Goal: Transaction & Acquisition: Purchase product/service

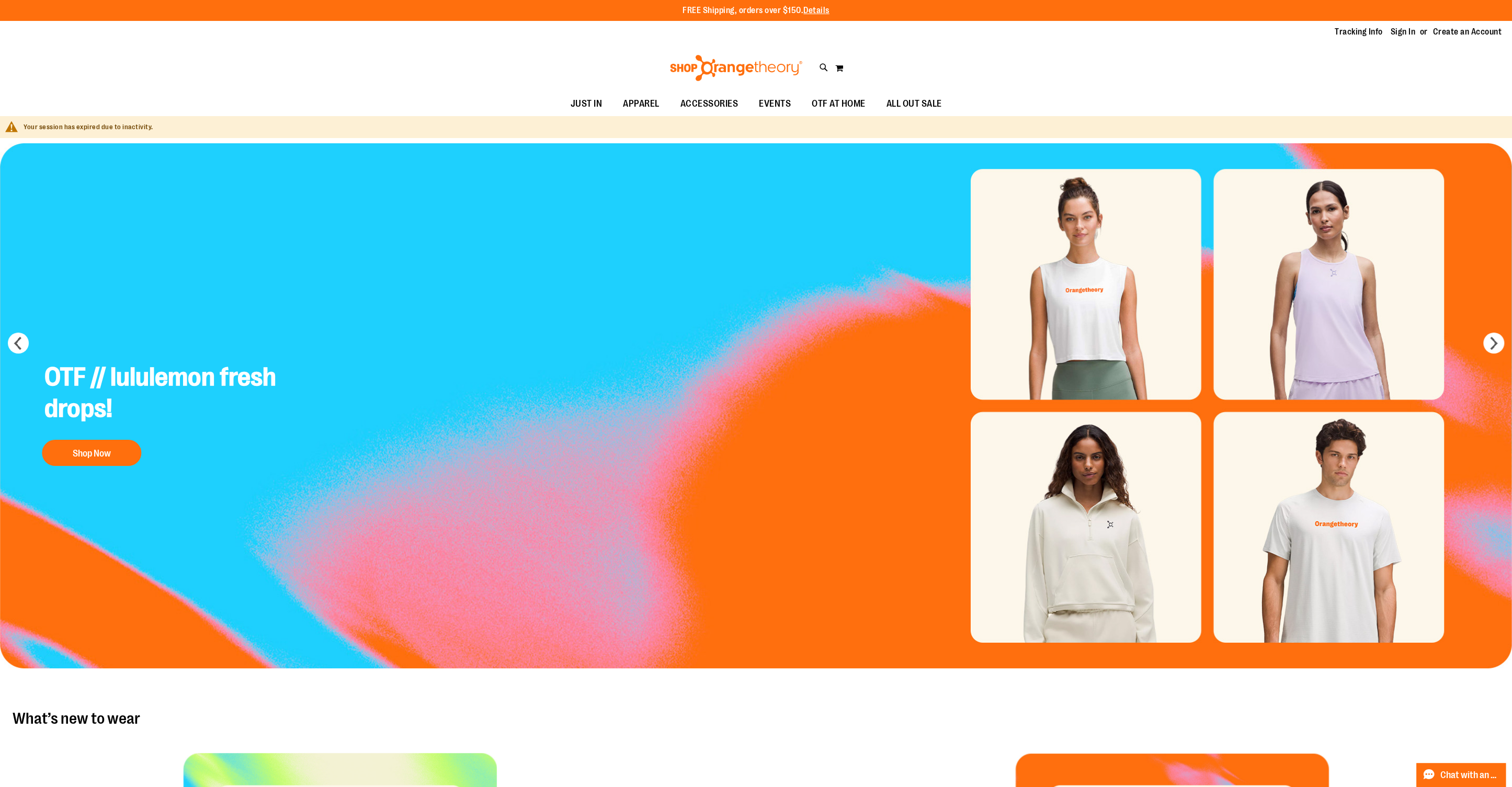
click at [1133, 33] on ul "Tracking Info Sign In Return to Procurement Create an Account" at bounding box center [1410, 32] width 183 height 12
click at [1133, 32] on link "Sign In" at bounding box center [1403, 32] width 25 height 12
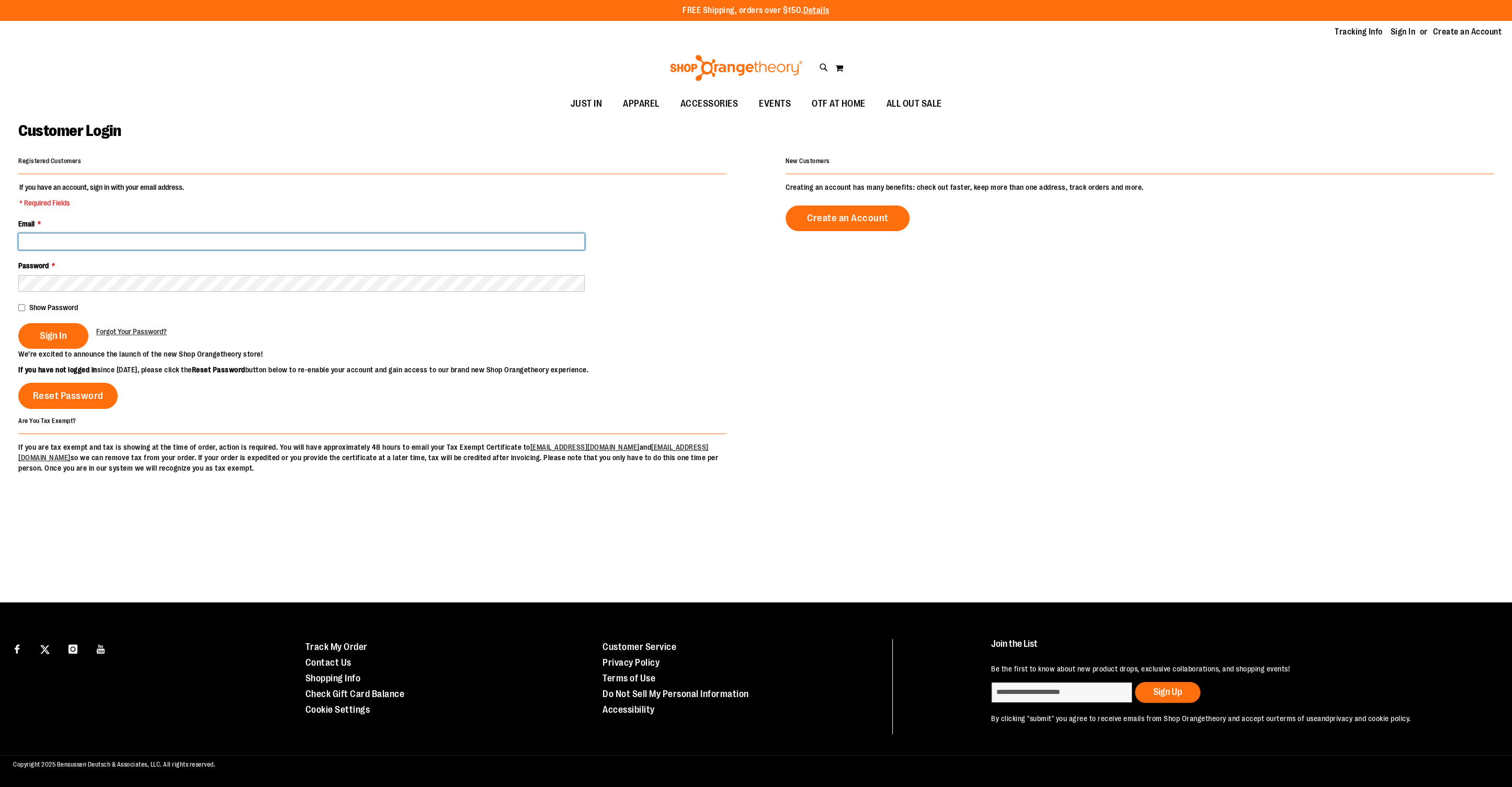
click at [262, 248] on input "Email *" at bounding box center [301, 241] width 566 height 17
type input "**********"
click at [283, 273] on div "Password *" at bounding box center [372, 276] width 708 height 31
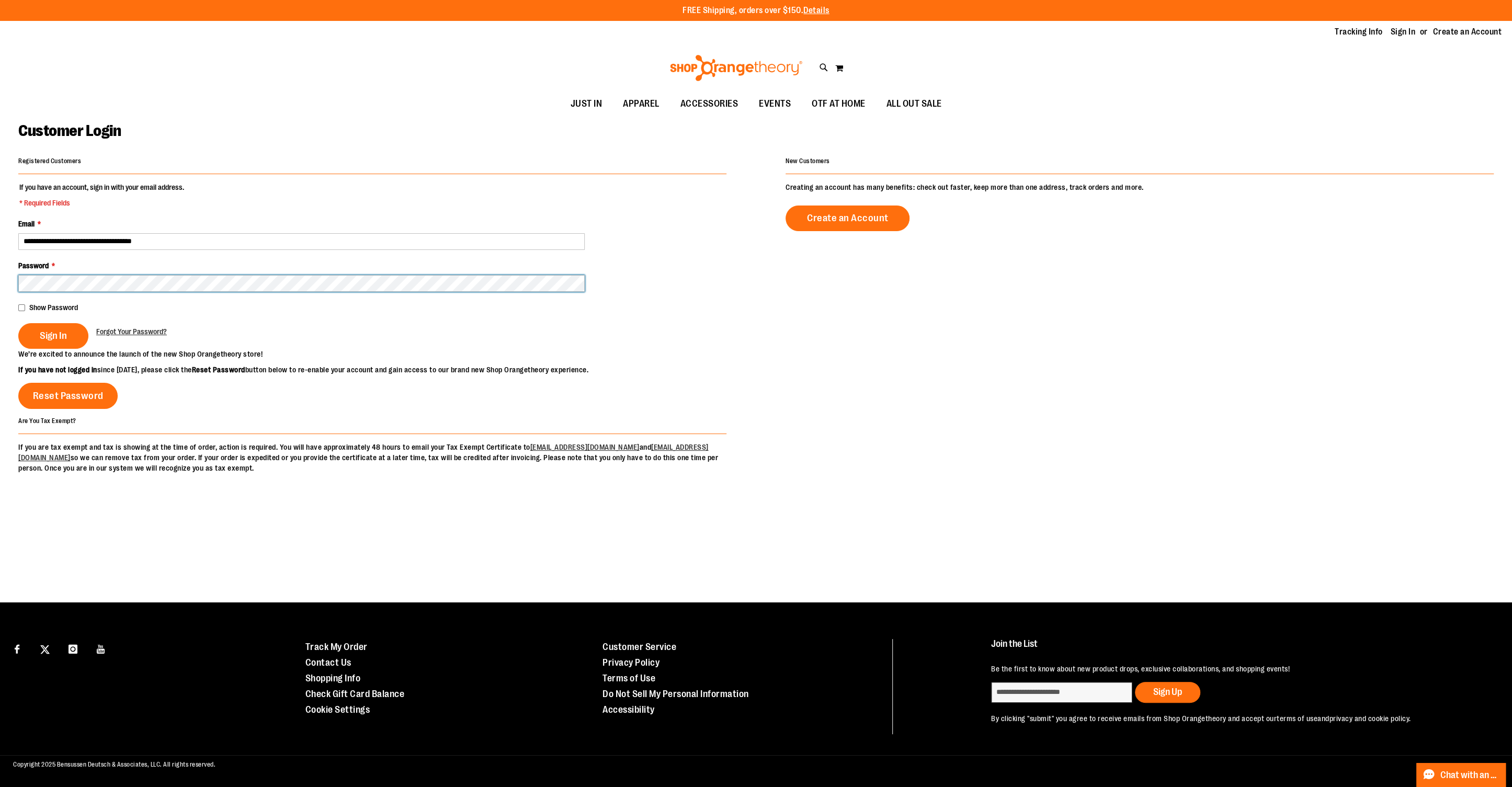
click at [18, 323] on button "Sign In" at bounding box center [53, 336] width 70 height 26
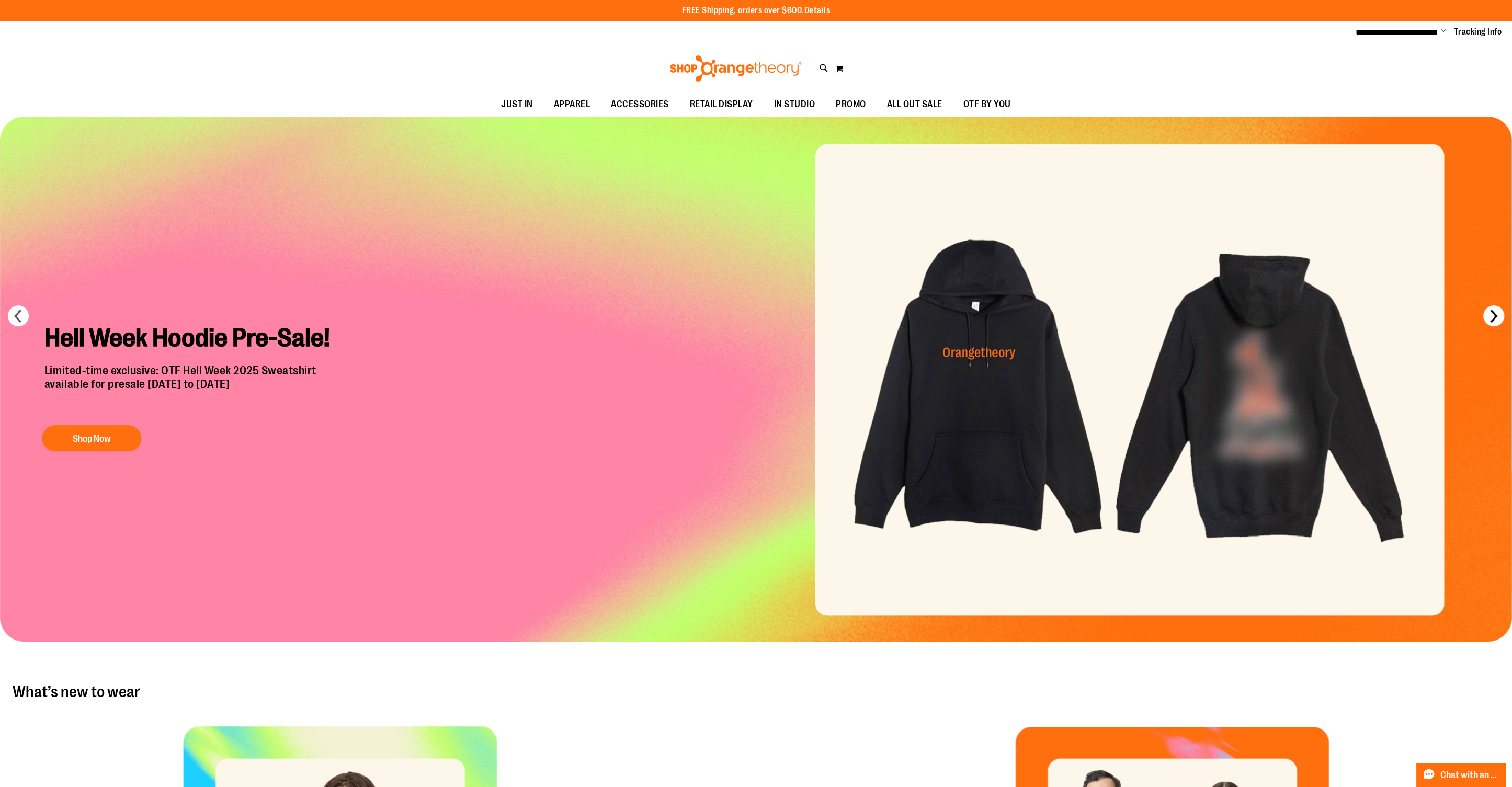
drag, startPoint x: 1496, startPoint y: 311, endPoint x: 1490, endPoint y: 309, distance: 6.3
click at [1496, 311] on button "next" at bounding box center [1494, 316] width 21 height 21
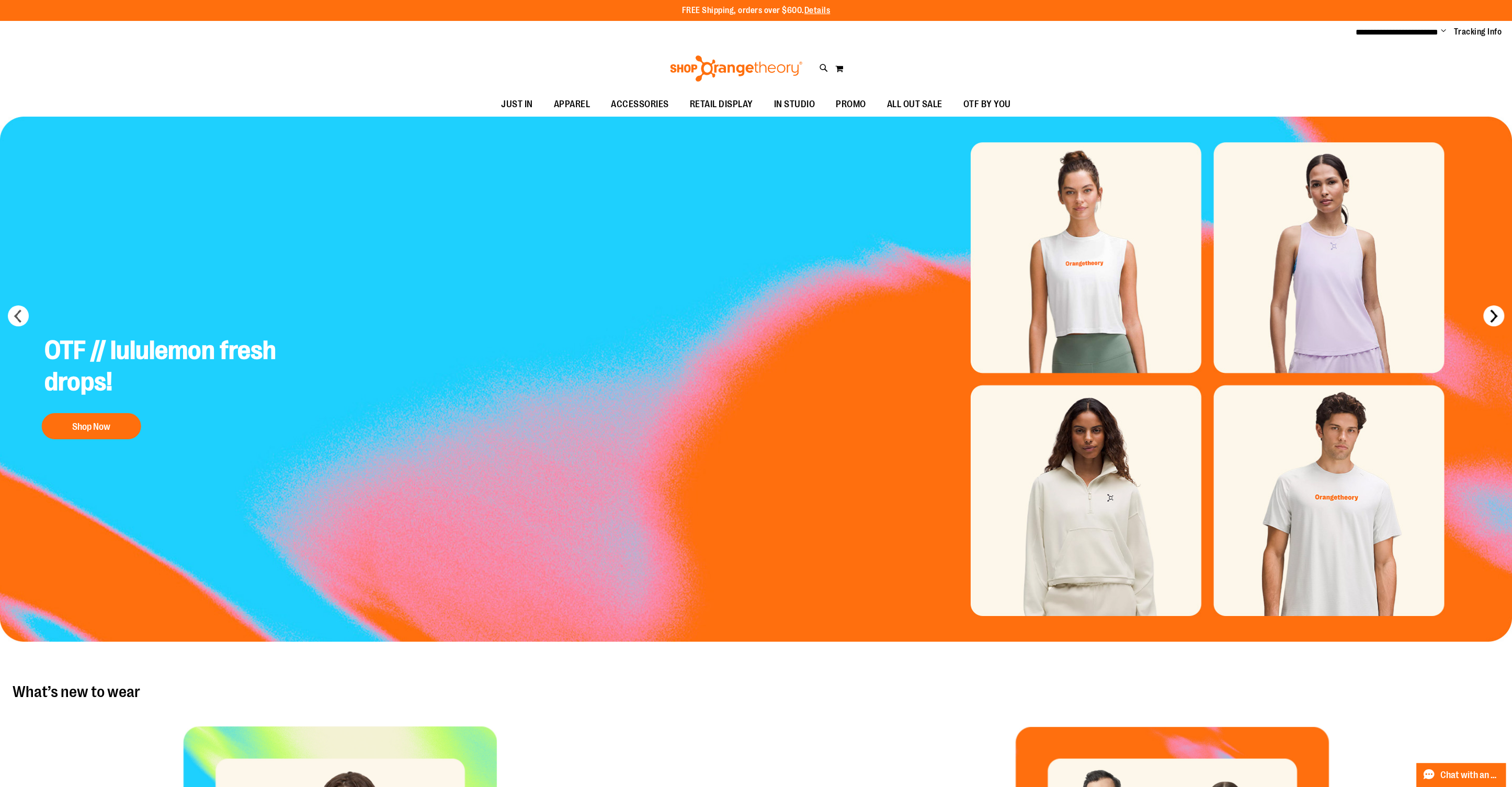
click at [1483, 315] on button "next" at bounding box center [1494, 316] width 21 height 21
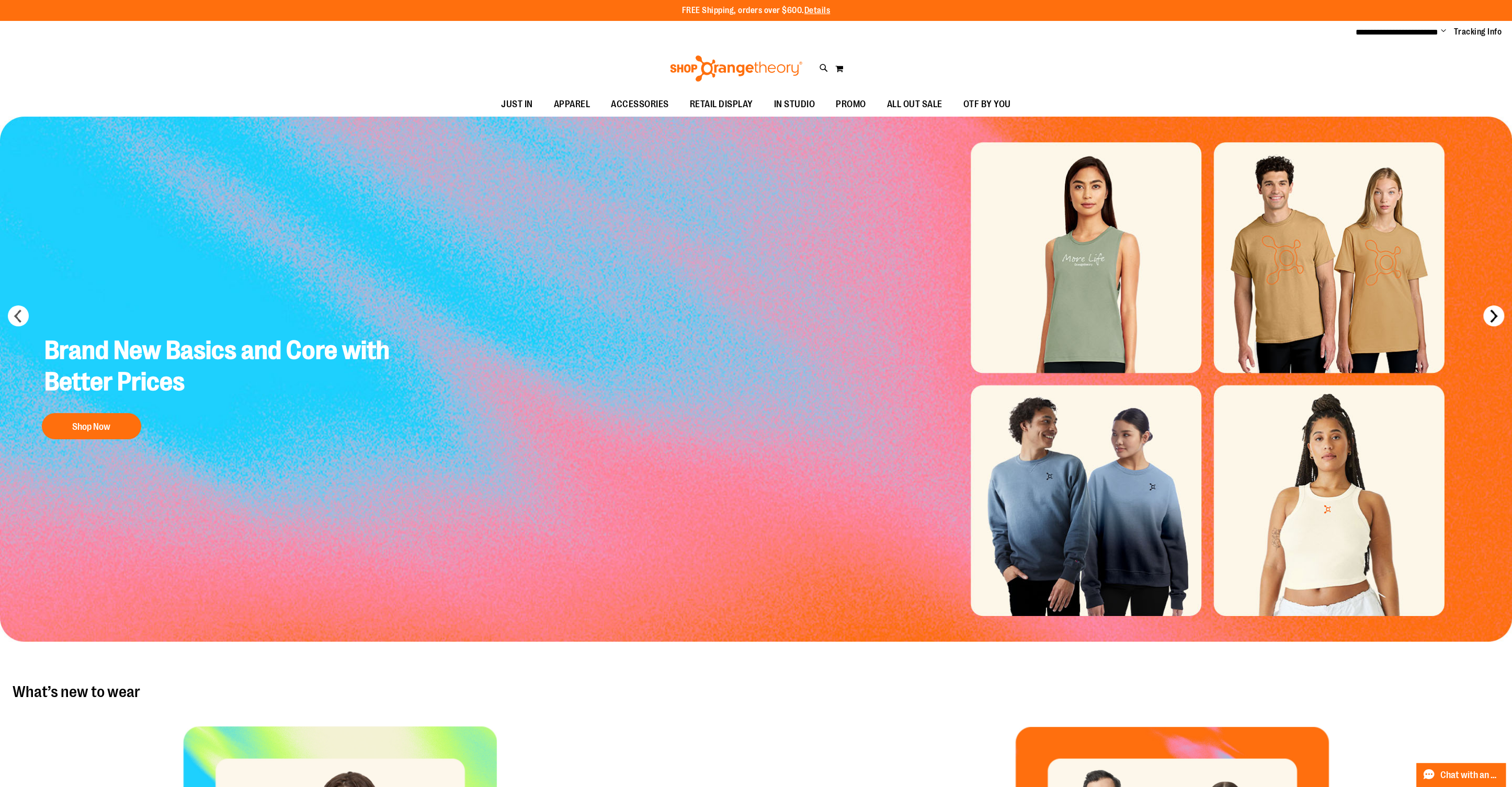
click at [1483, 315] on button "next" at bounding box center [1494, 316] width 21 height 21
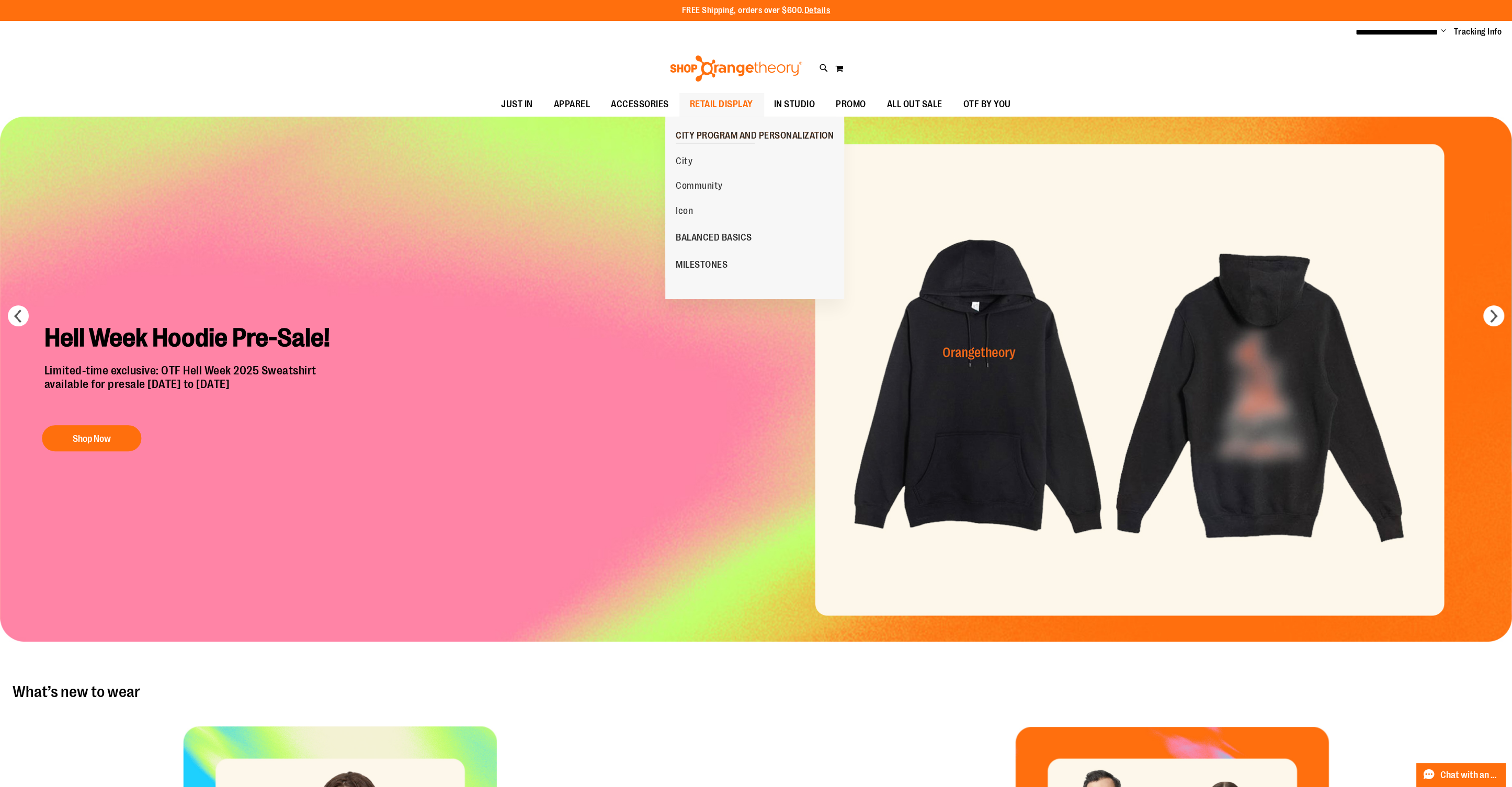
click at [724, 132] on span "CITY PROGRAM AND PERSONALIZATION" at bounding box center [754, 137] width 158 height 13
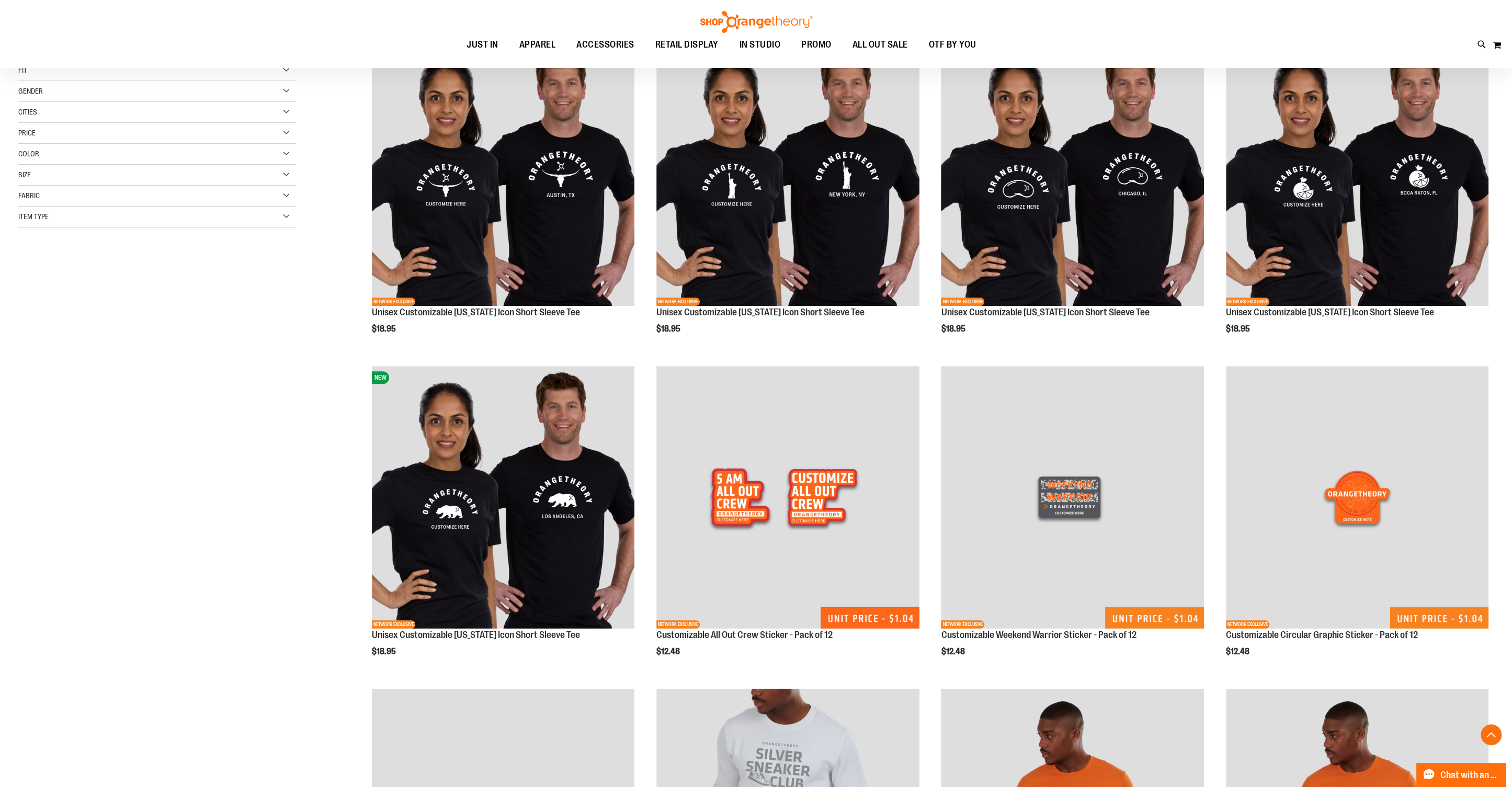
scroll to position [396, 0]
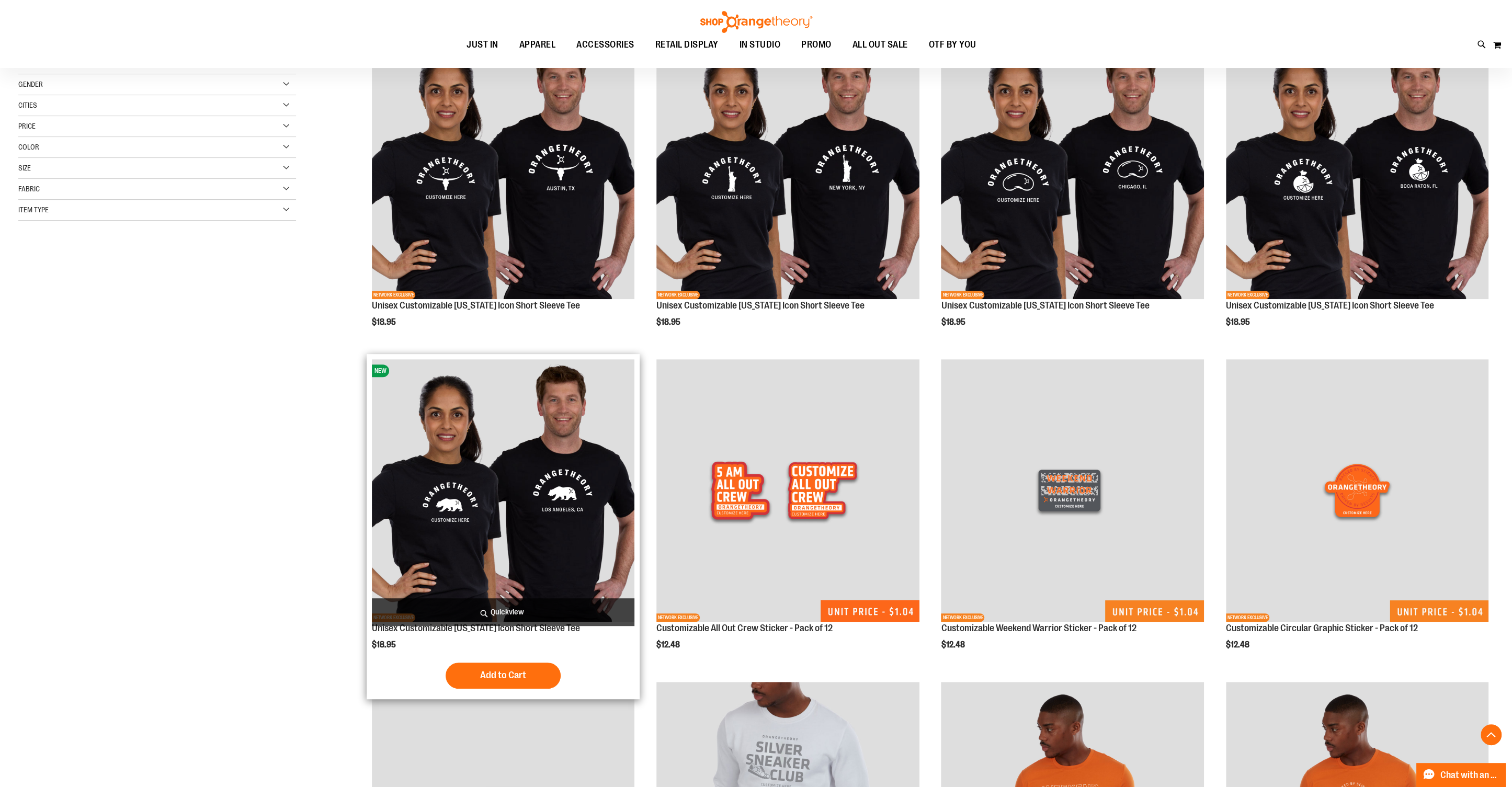
click at [498, 549] on img "product" at bounding box center [503, 490] width 262 height 262
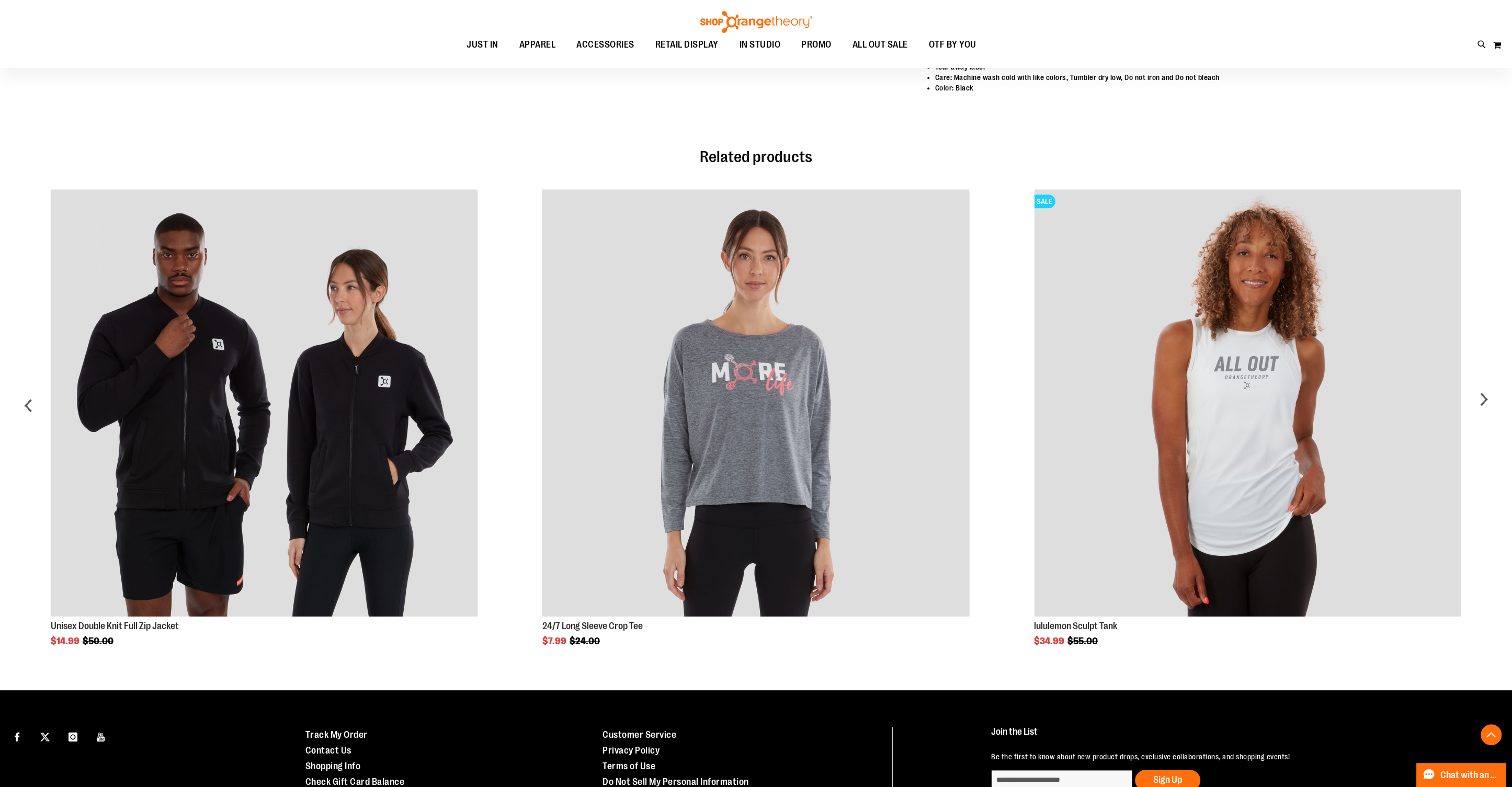
scroll to position [938, 0]
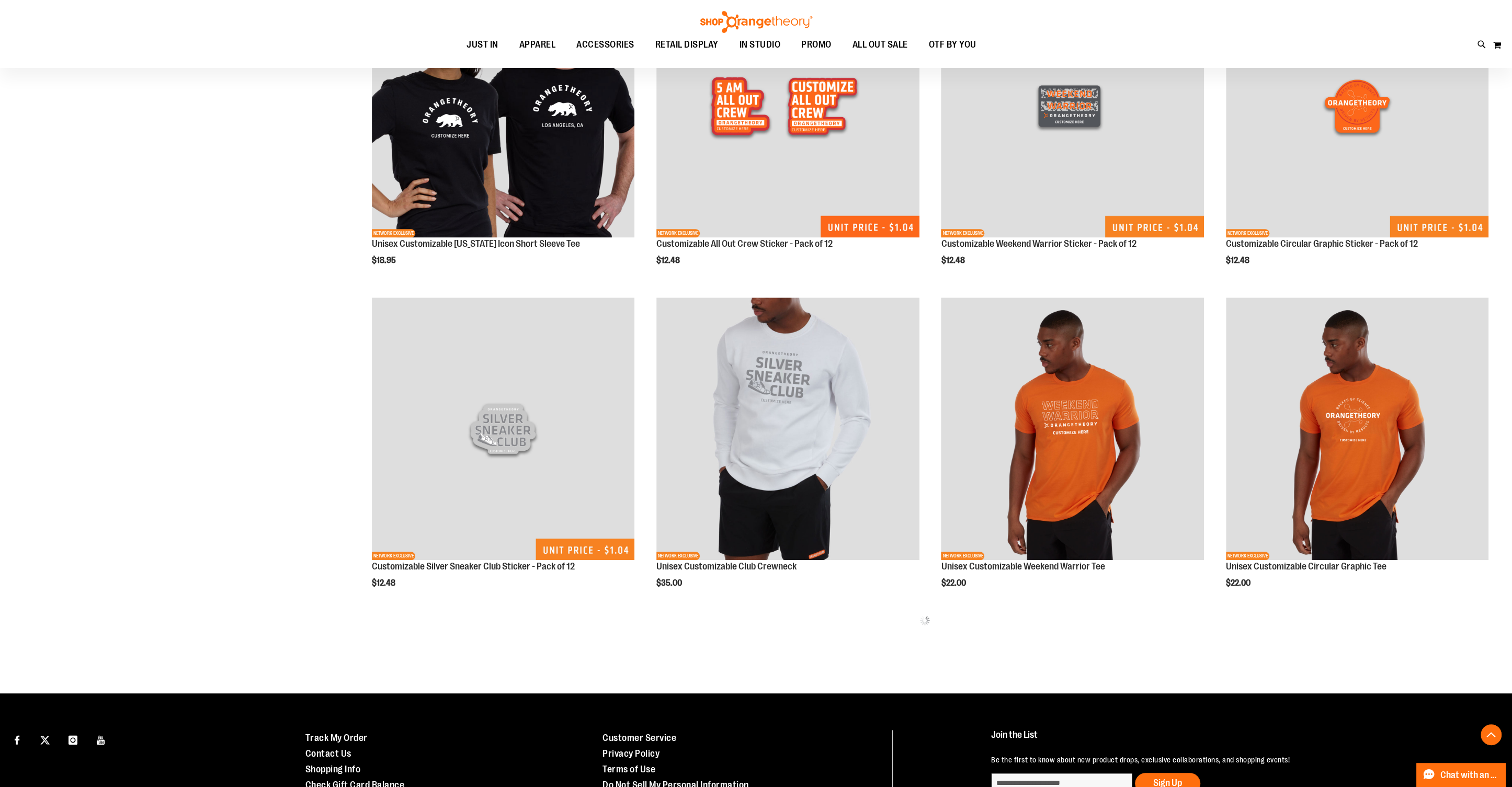
scroll to position [789, 0]
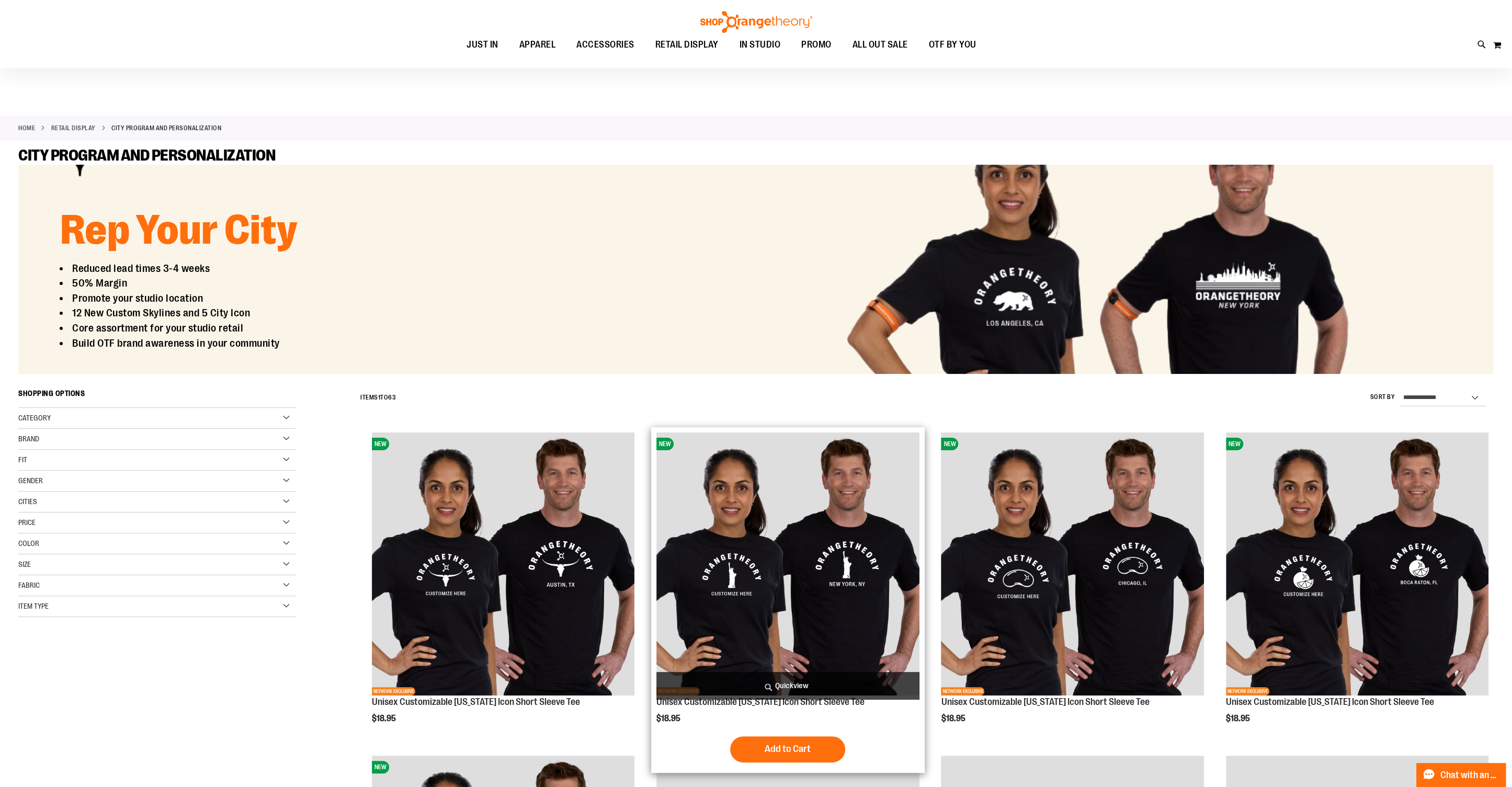
scroll to position [3, 0]
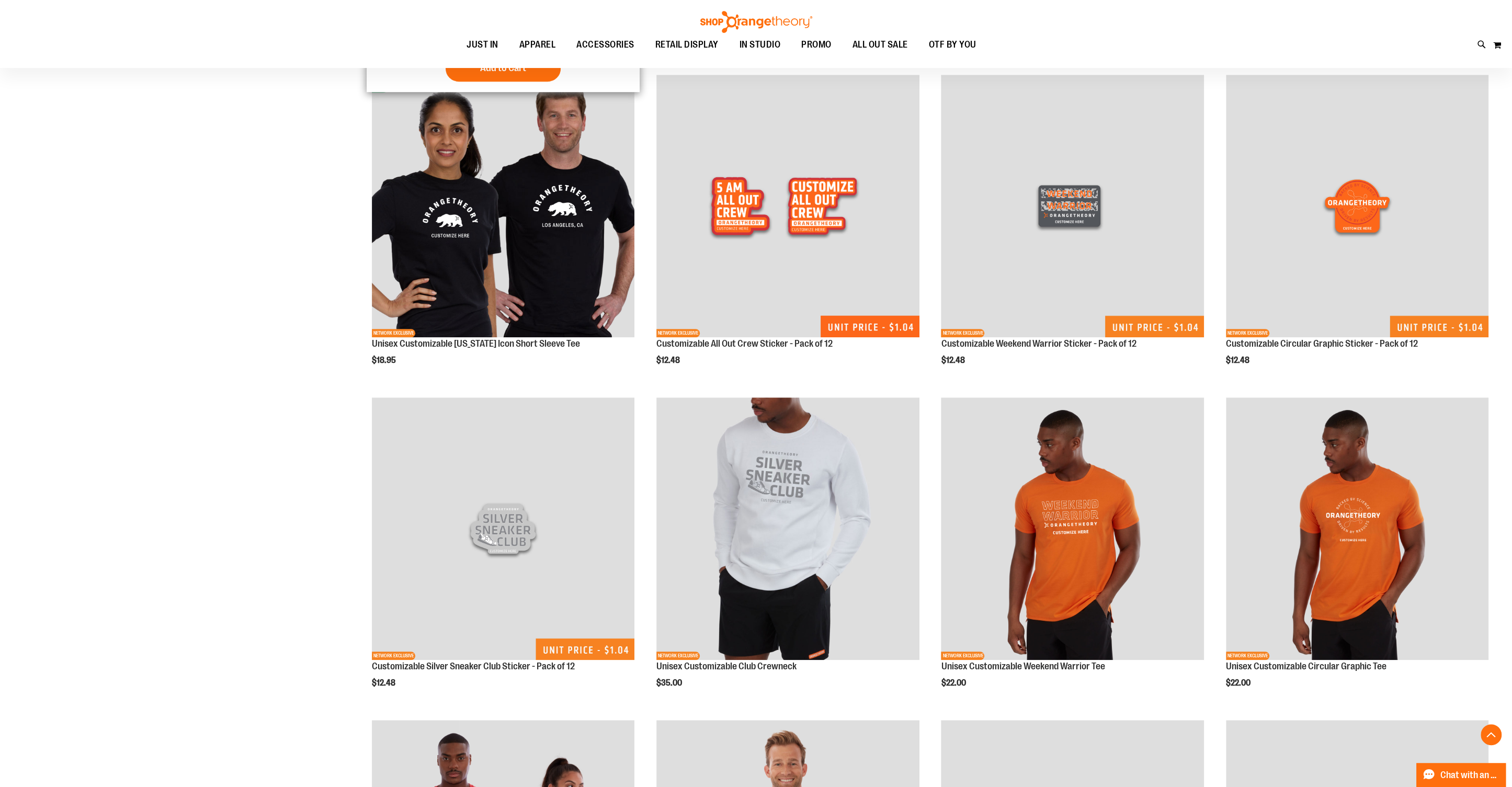
scroll to position [415, 0]
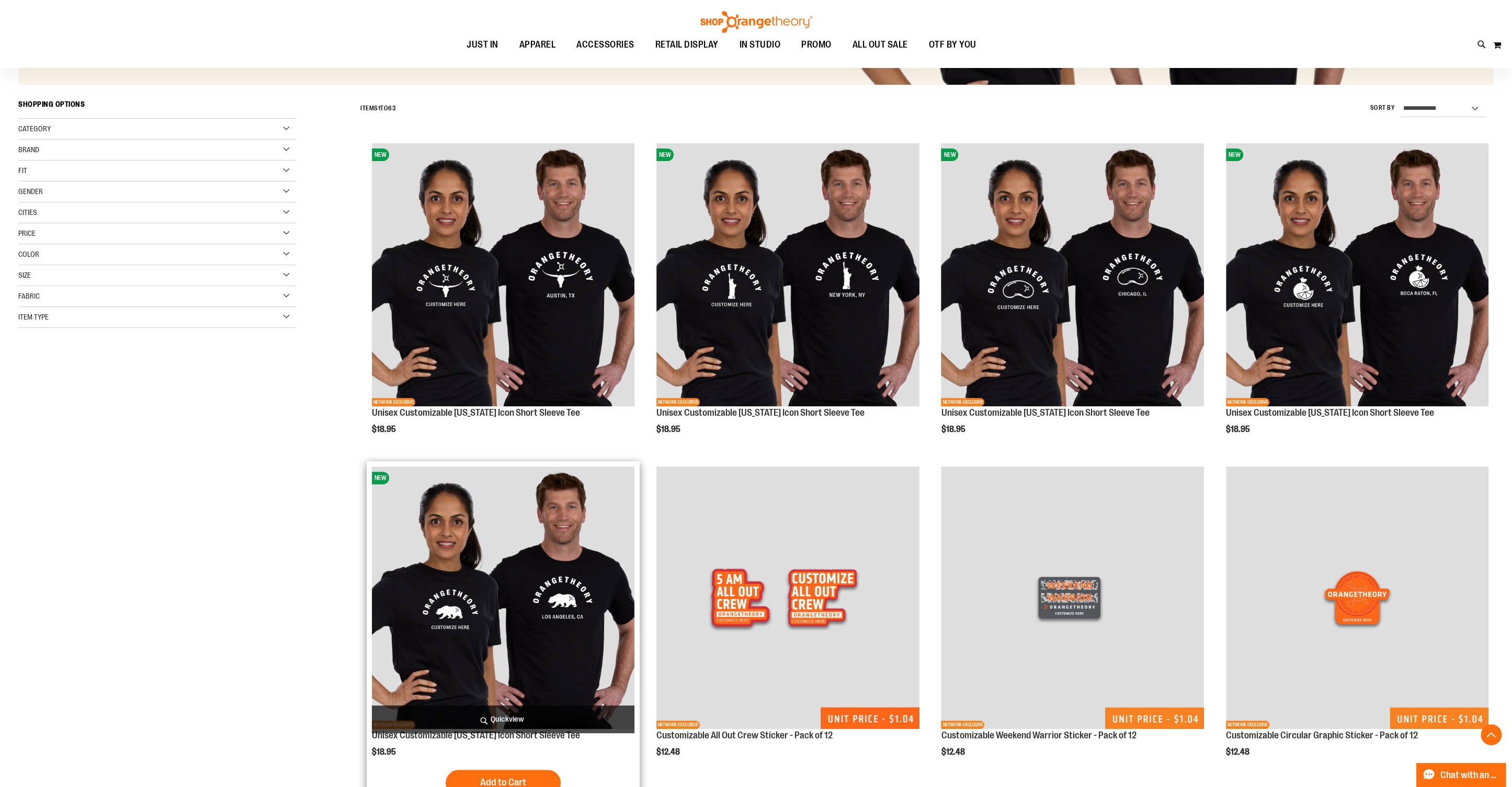
scroll to position [306, 0]
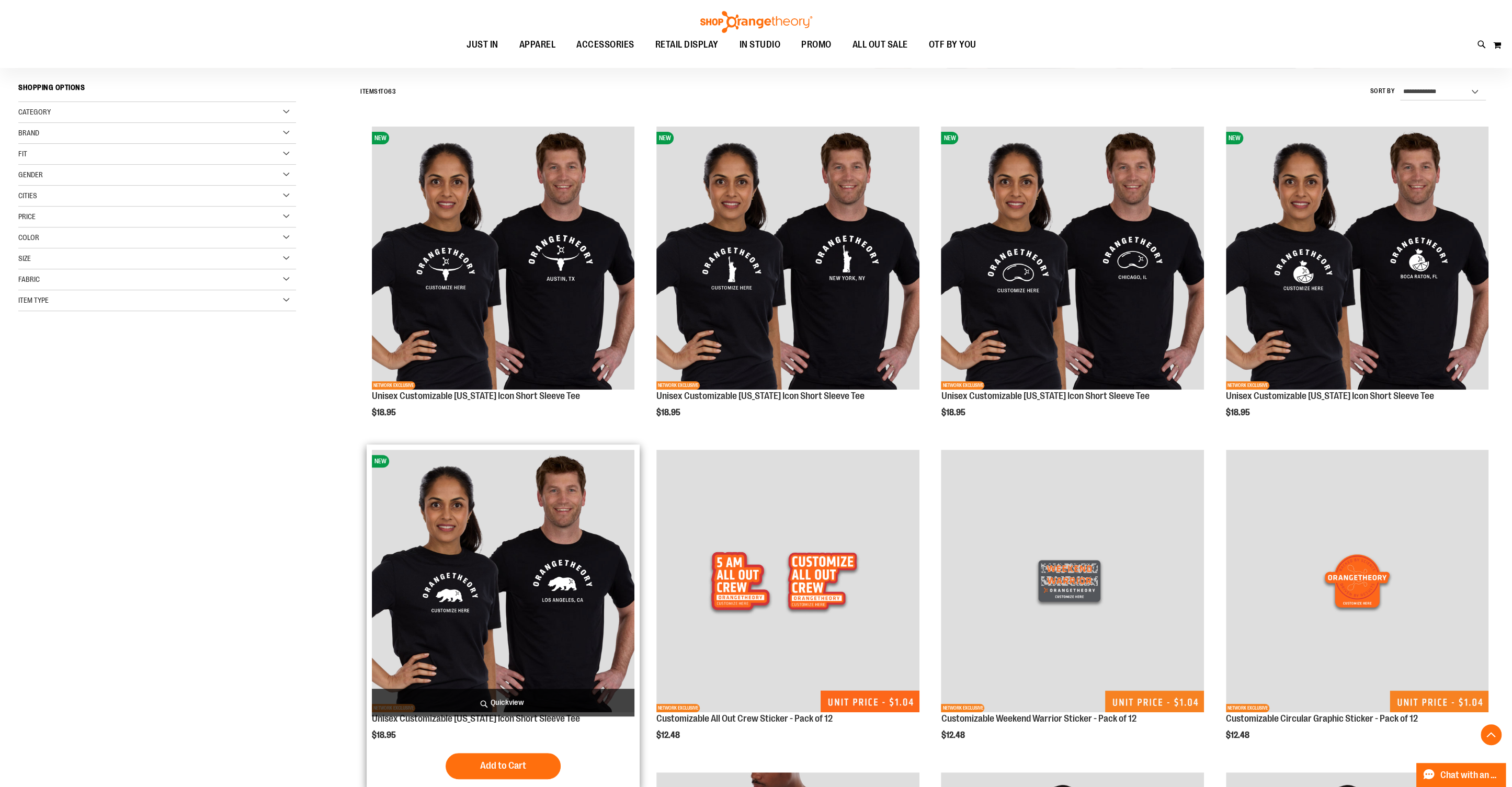
click at [542, 593] on img "product" at bounding box center [503, 580] width 262 height 262
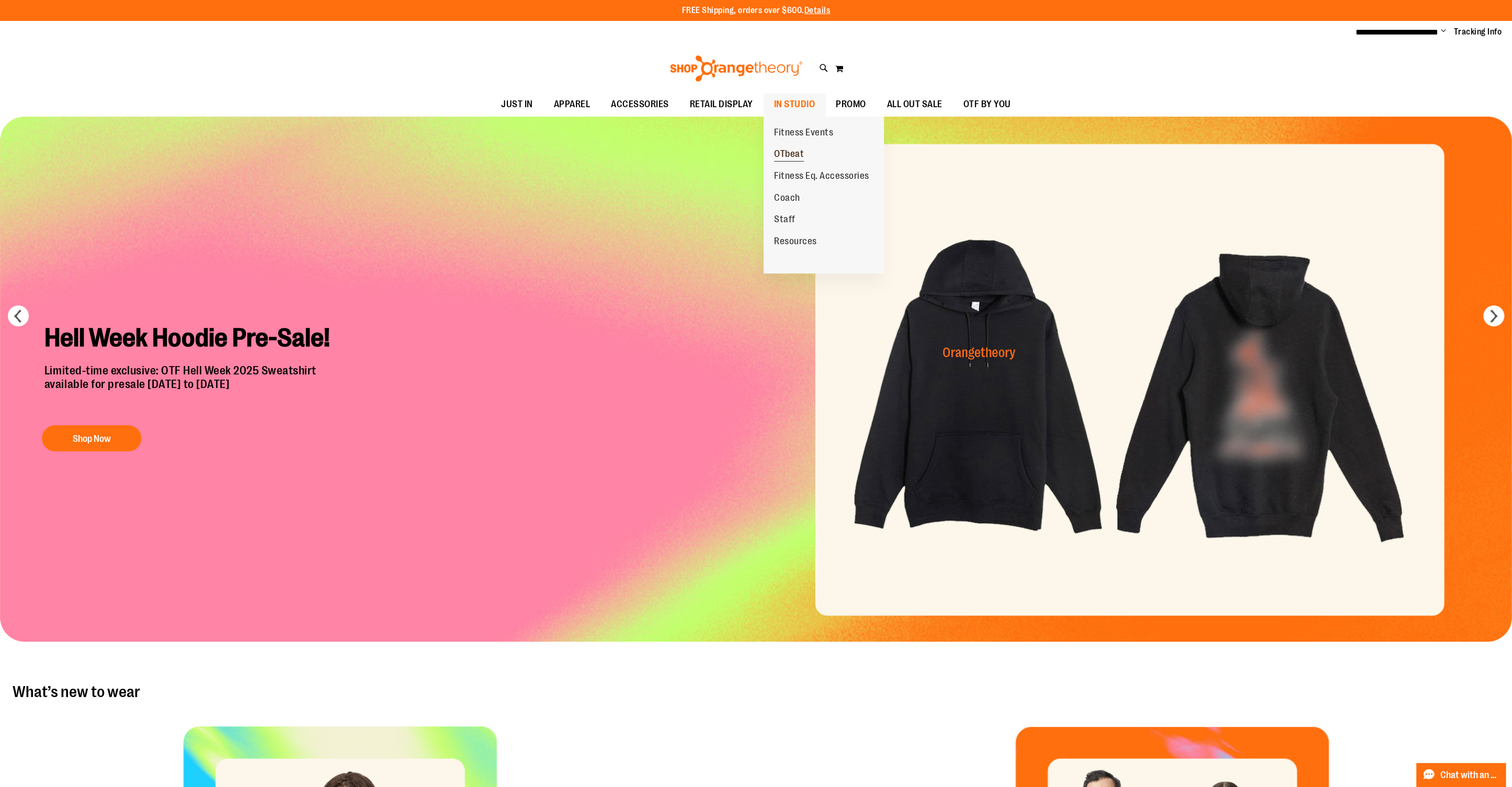
click at [793, 149] on span "OTbeat" at bounding box center [789, 155] width 30 height 13
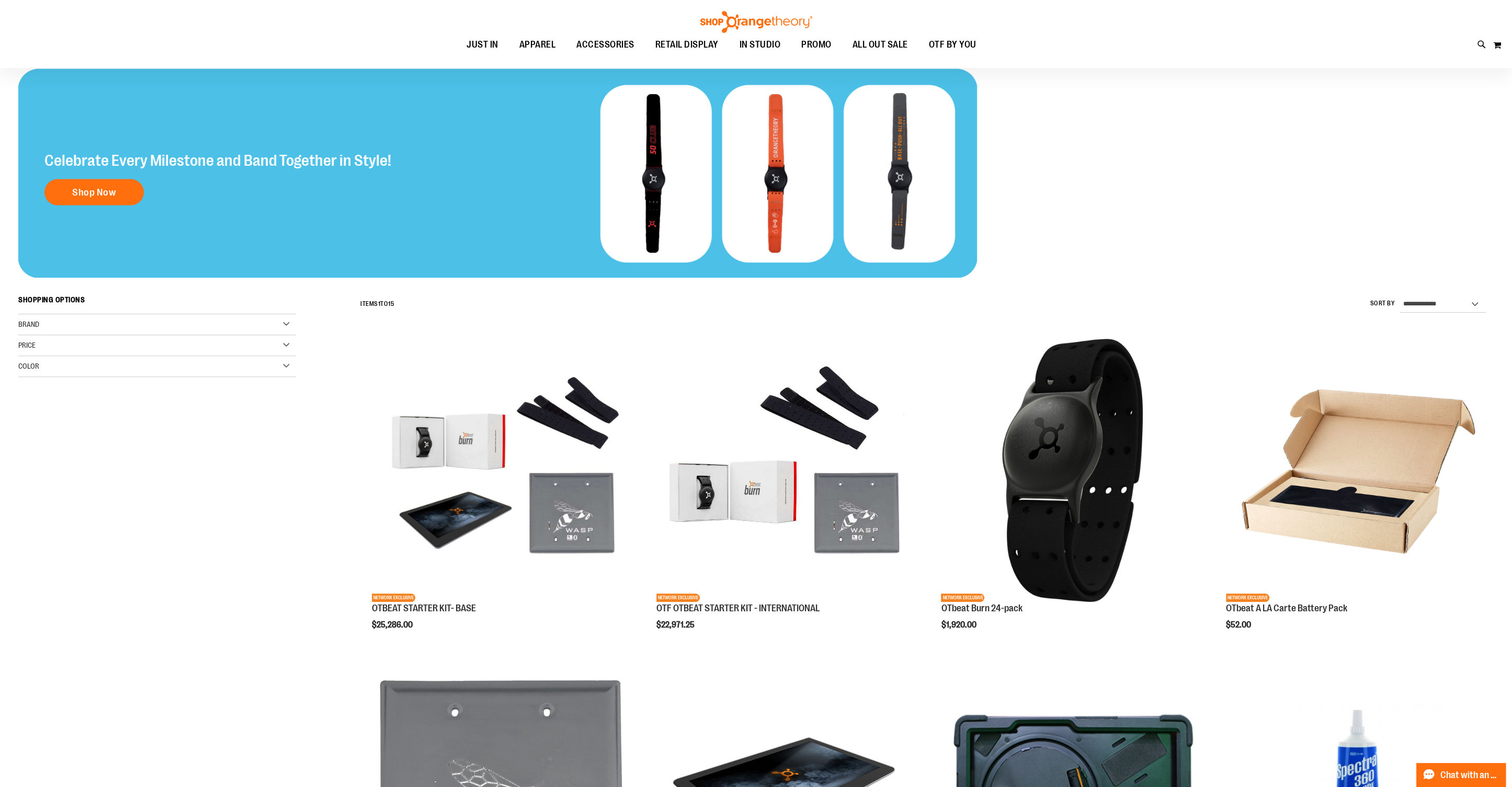
scroll to position [97, 0]
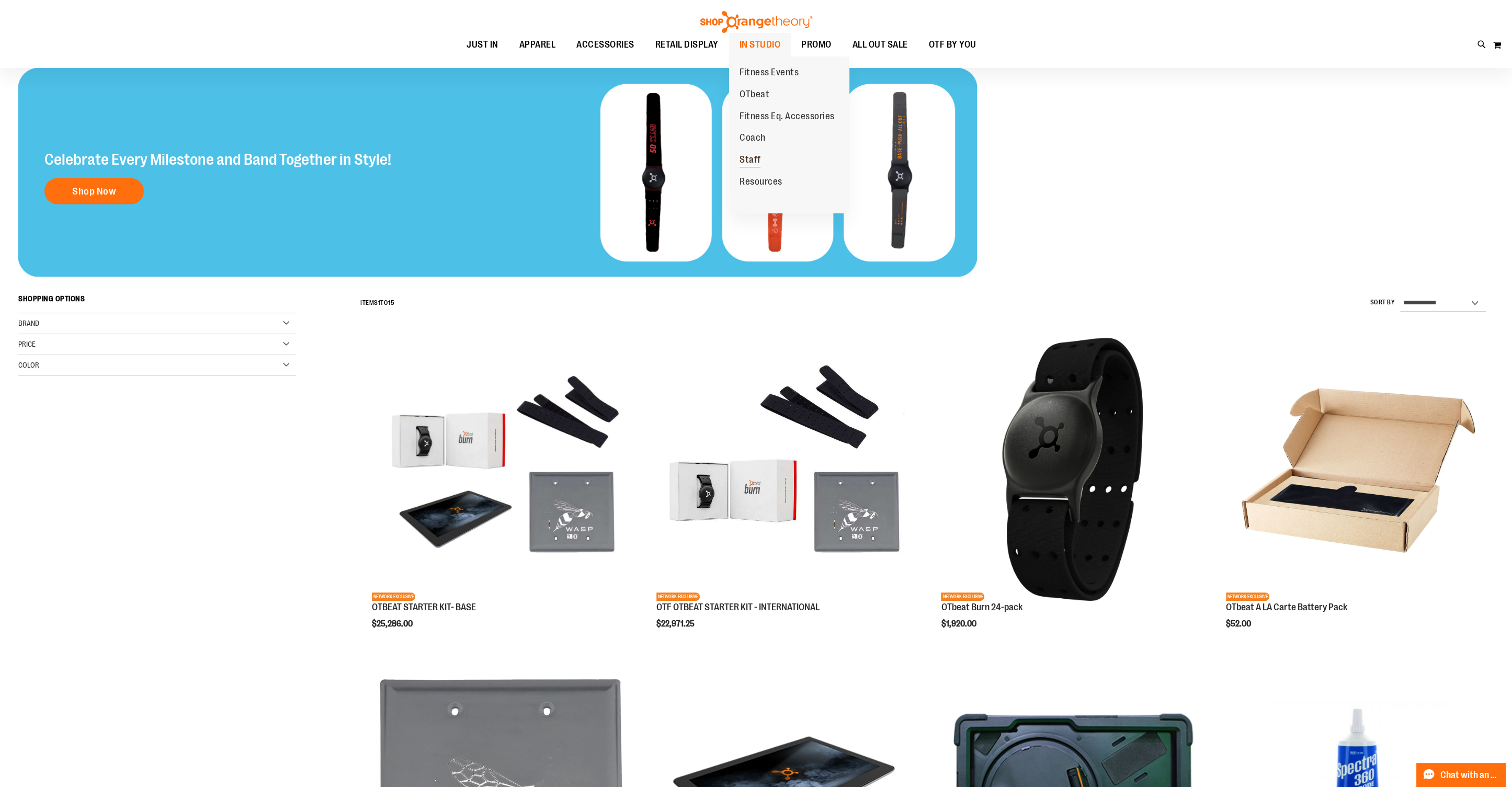
click at [755, 156] on span "Staff" at bounding box center [750, 161] width 22 height 13
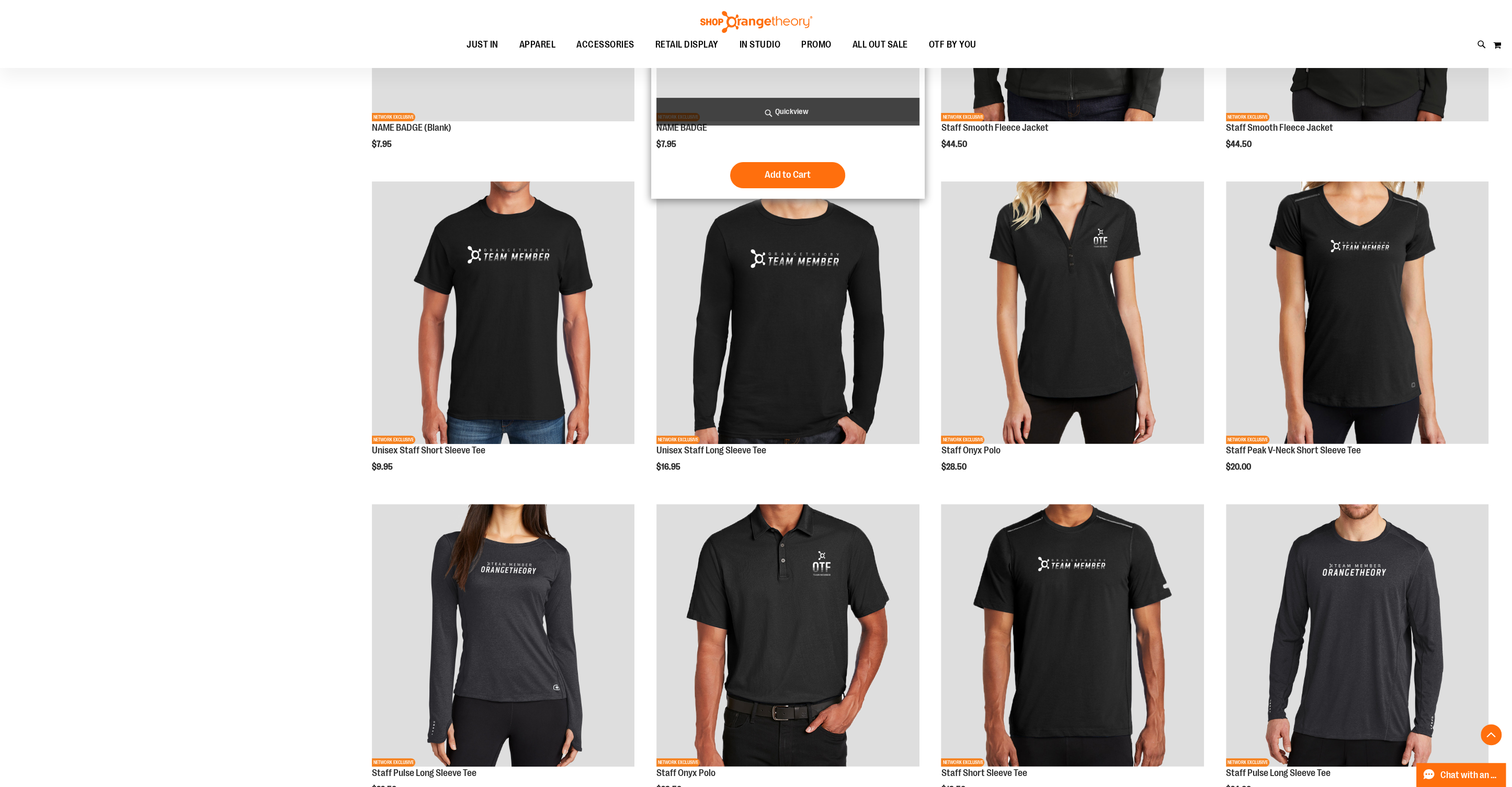
scroll to position [350, 0]
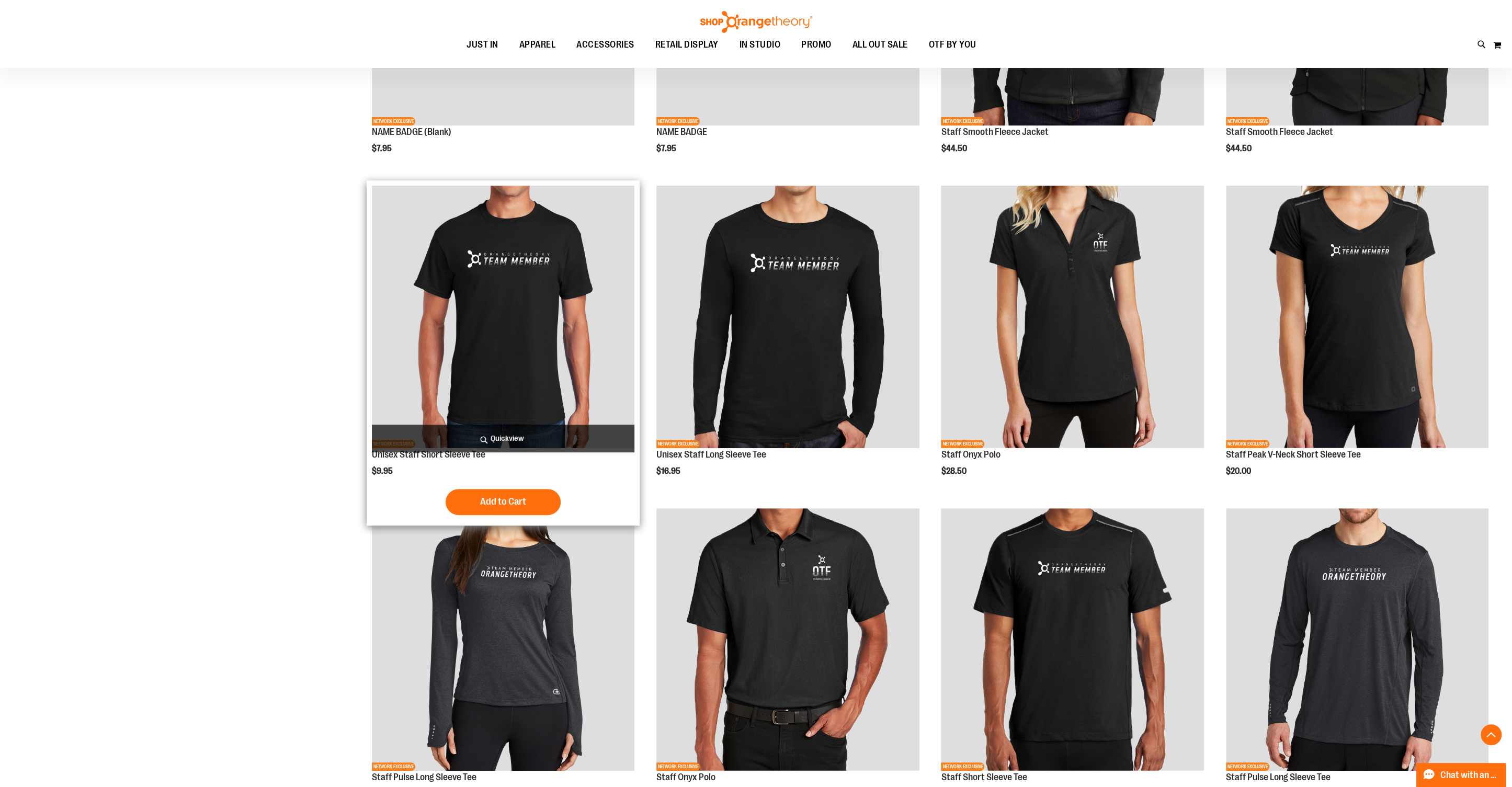
click at [535, 266] on img "product" at bounding box center [503, 316] width 262 height 262
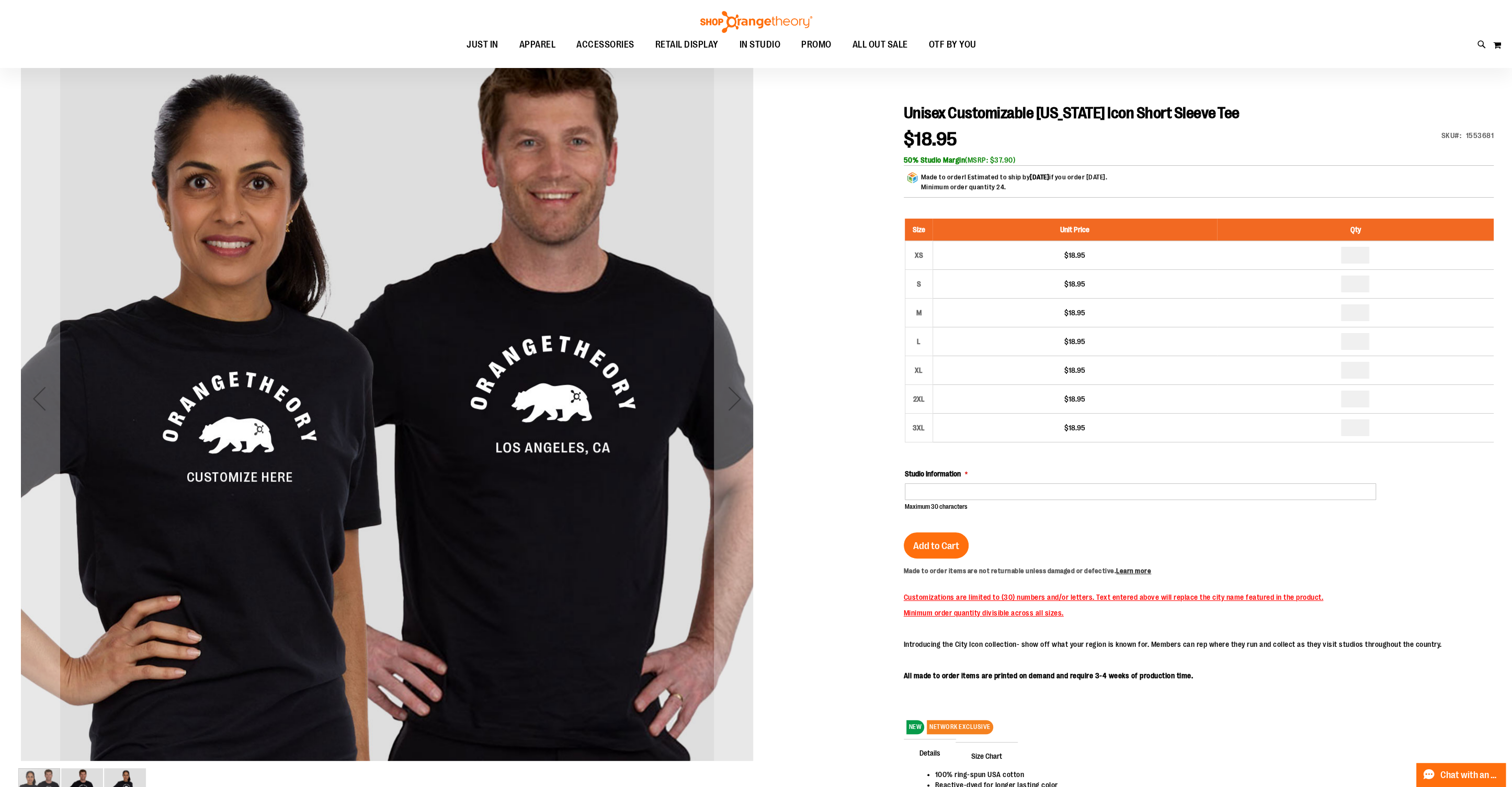
scroll to position [123, 0]
